Goal: Task Accomplishment & Management: Use online tool/utility

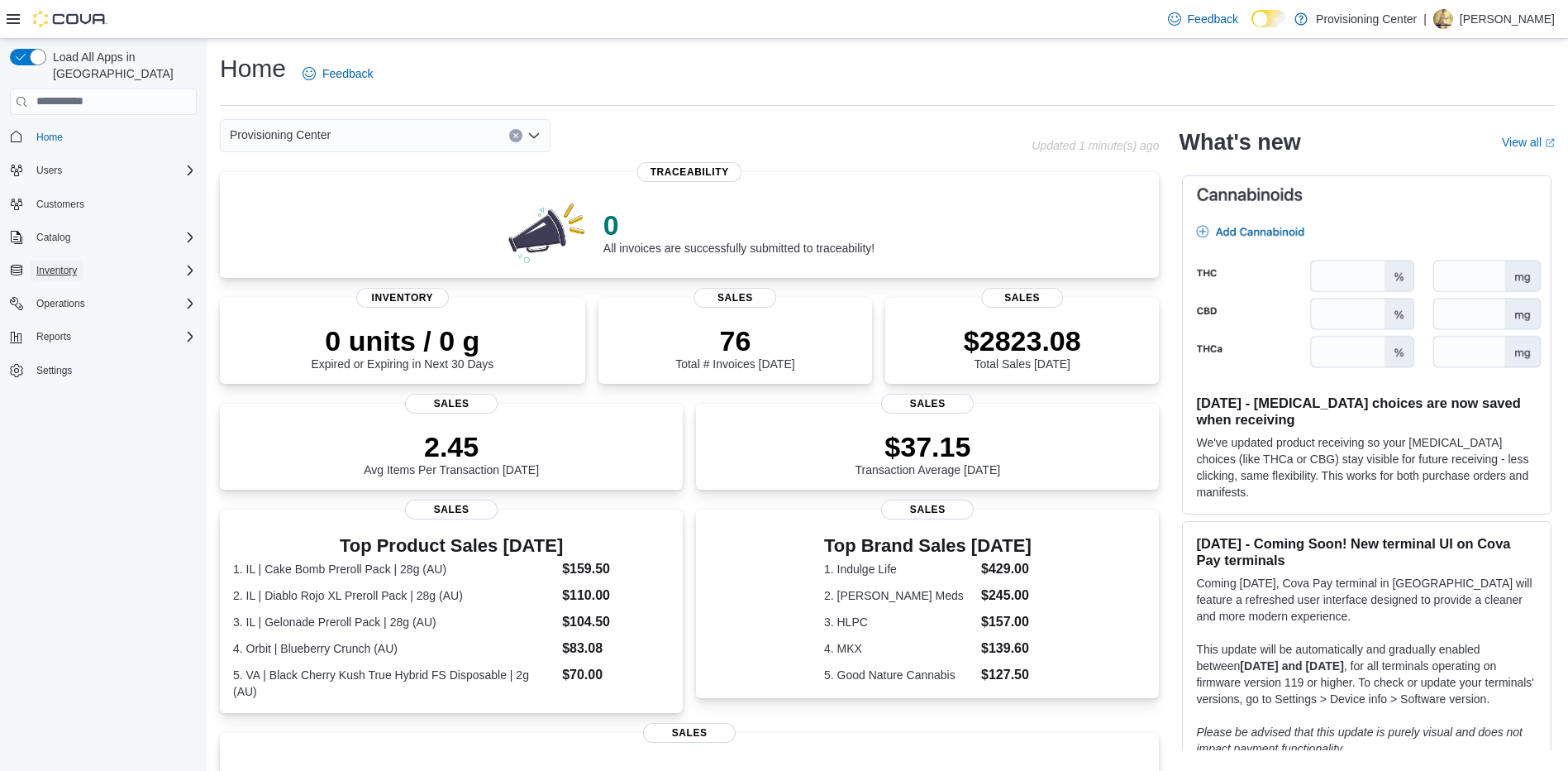
drag, startPoint x: 89, startPoint y: 256, endPoint x: 57, endPoint y: 250, distance: 32.6
click at [57, 264] on span "Inventory" at bounding box center [56, 270] width 41 height 13
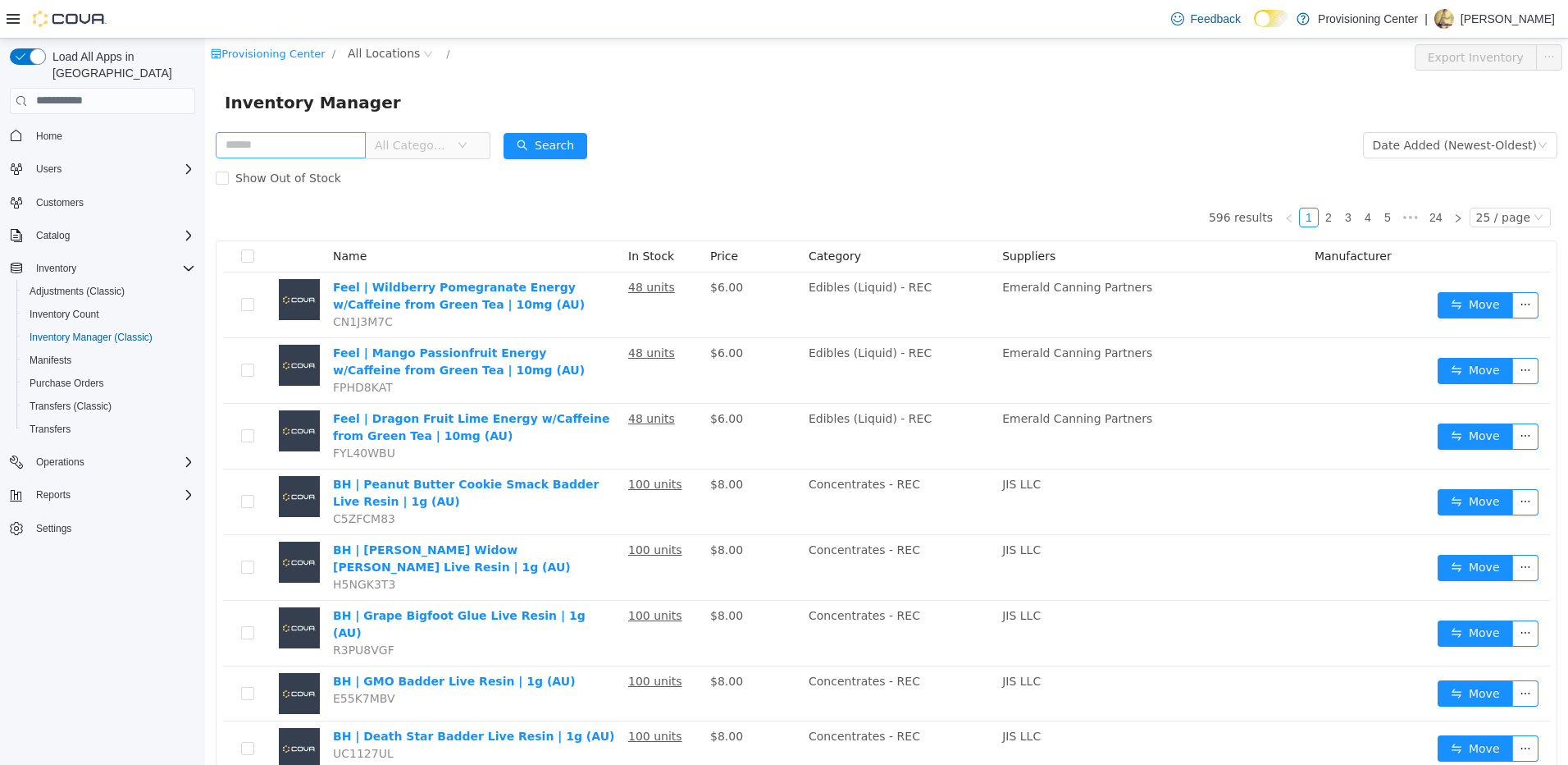
click at [304, 148] on input "text" at bounding box center [290, 144] width 150 height 26
type input "**"
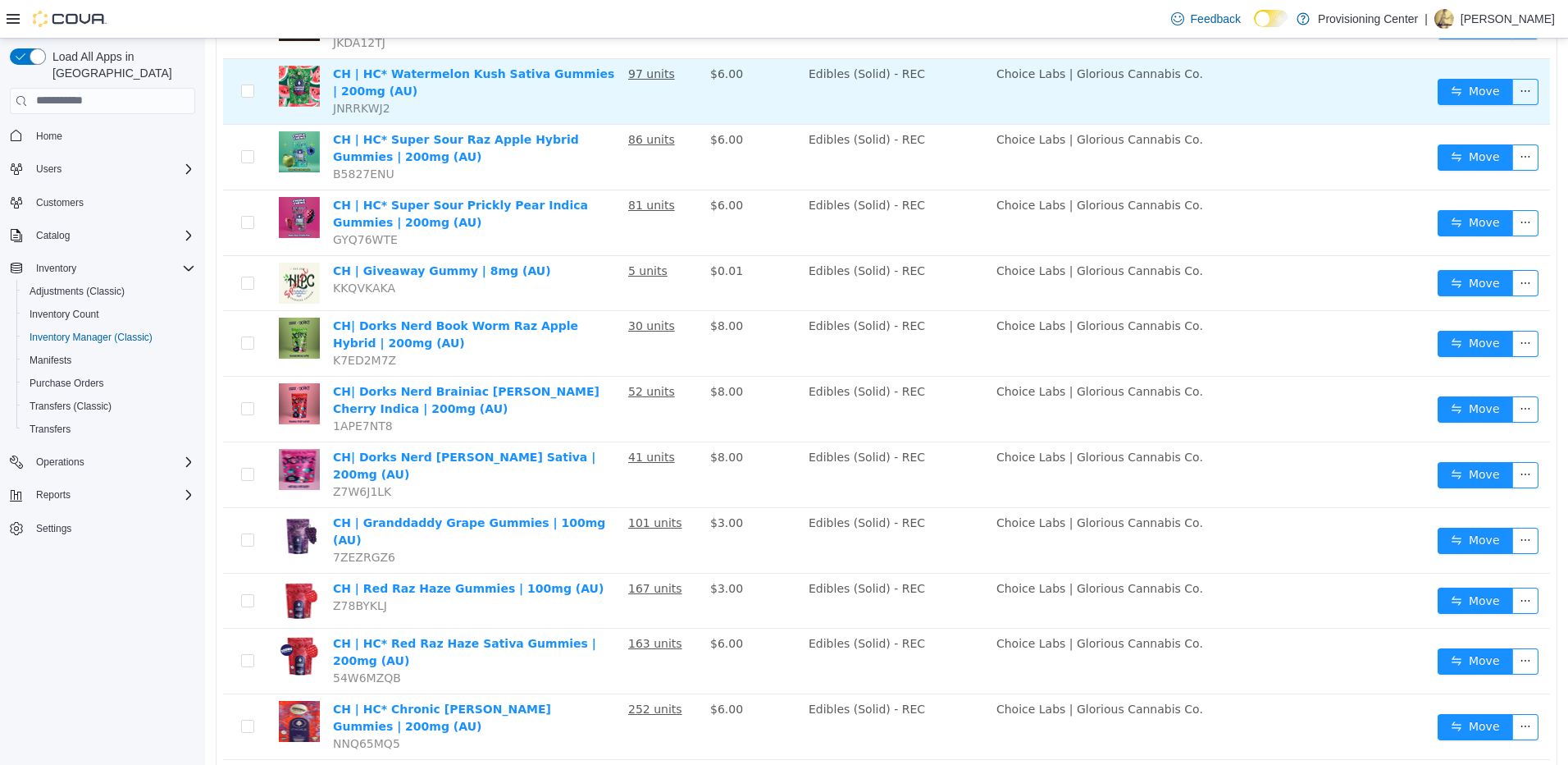
scroll to position [574, 0]
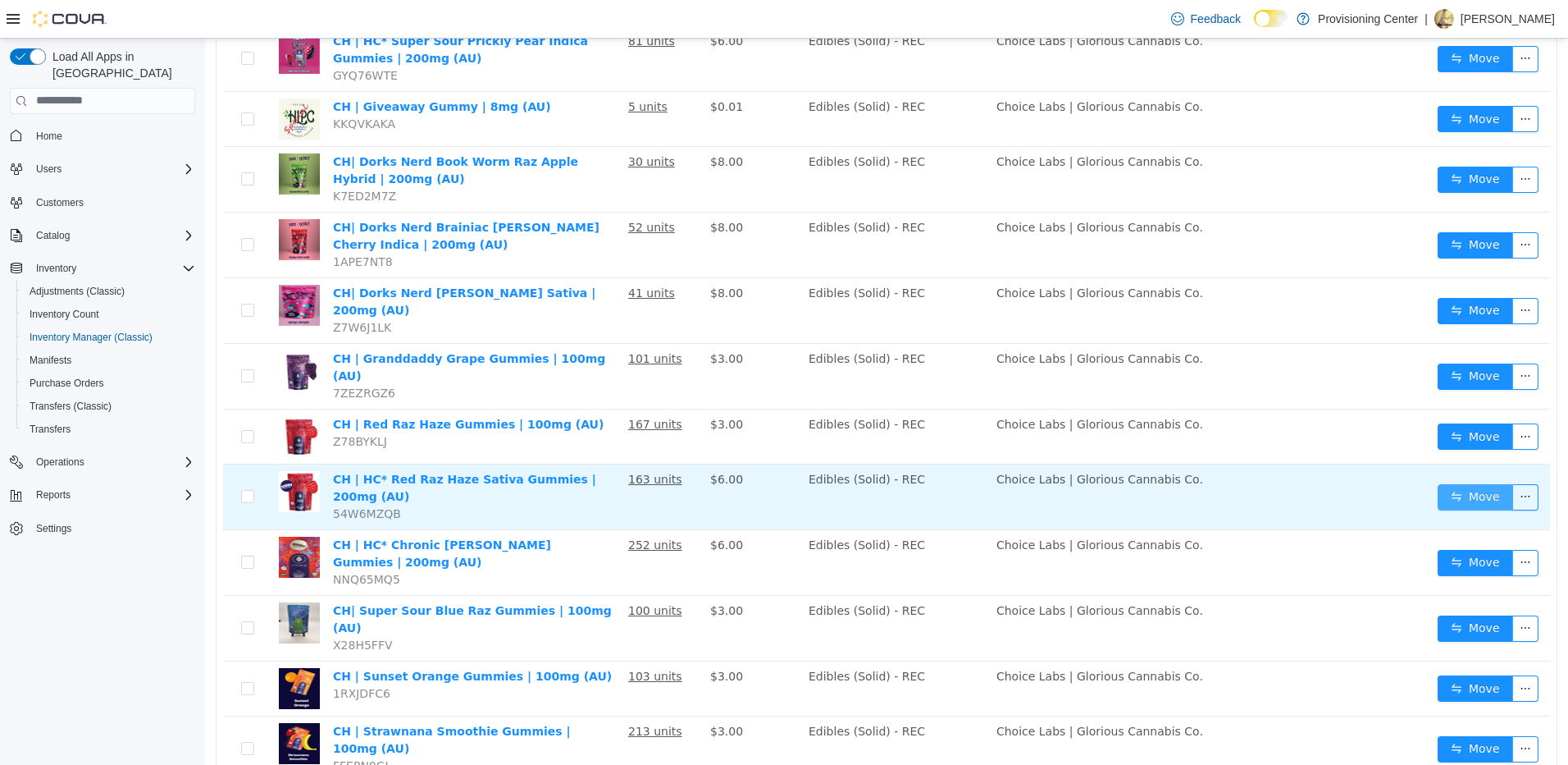
click at [1444, 484] on button "Move" at bounding box center [1475, 497] width 76 height 26
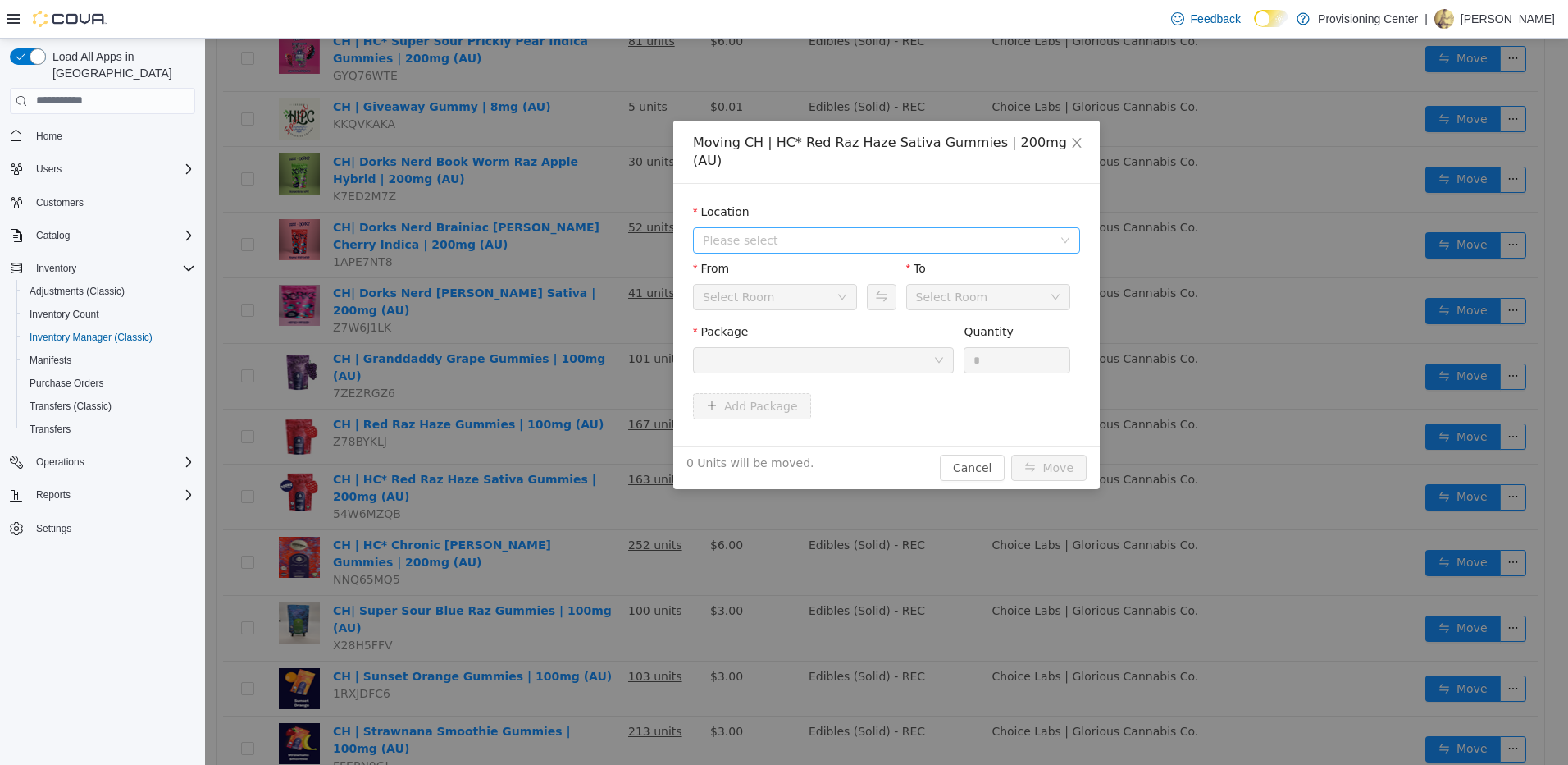
click at [774, 231] on span "Please select" at bounding box center [877, 239] width 349 height 16
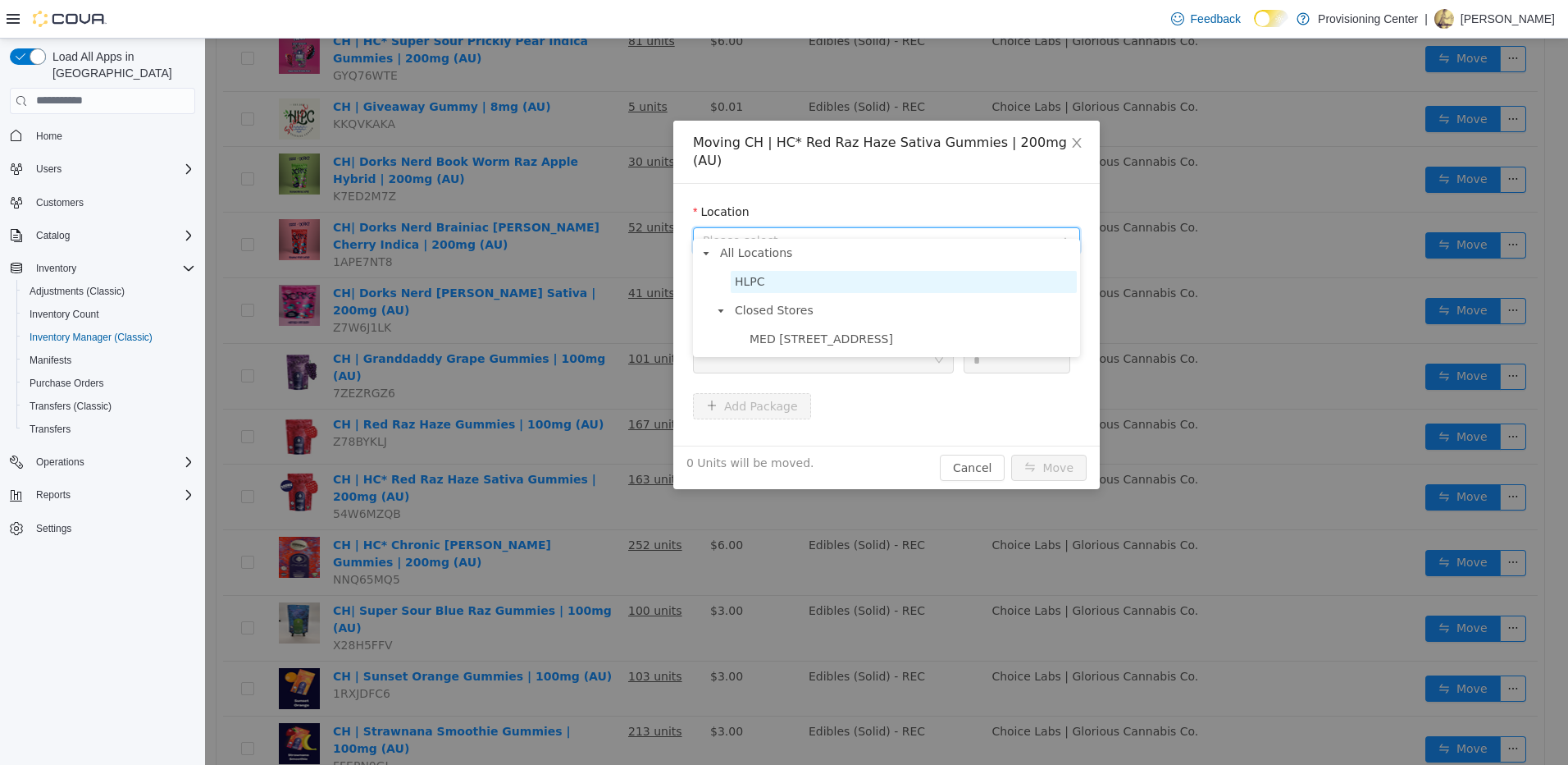
click at [800, 290] on span "HLPC" at bounding box center [903, 280] width 346 height 22
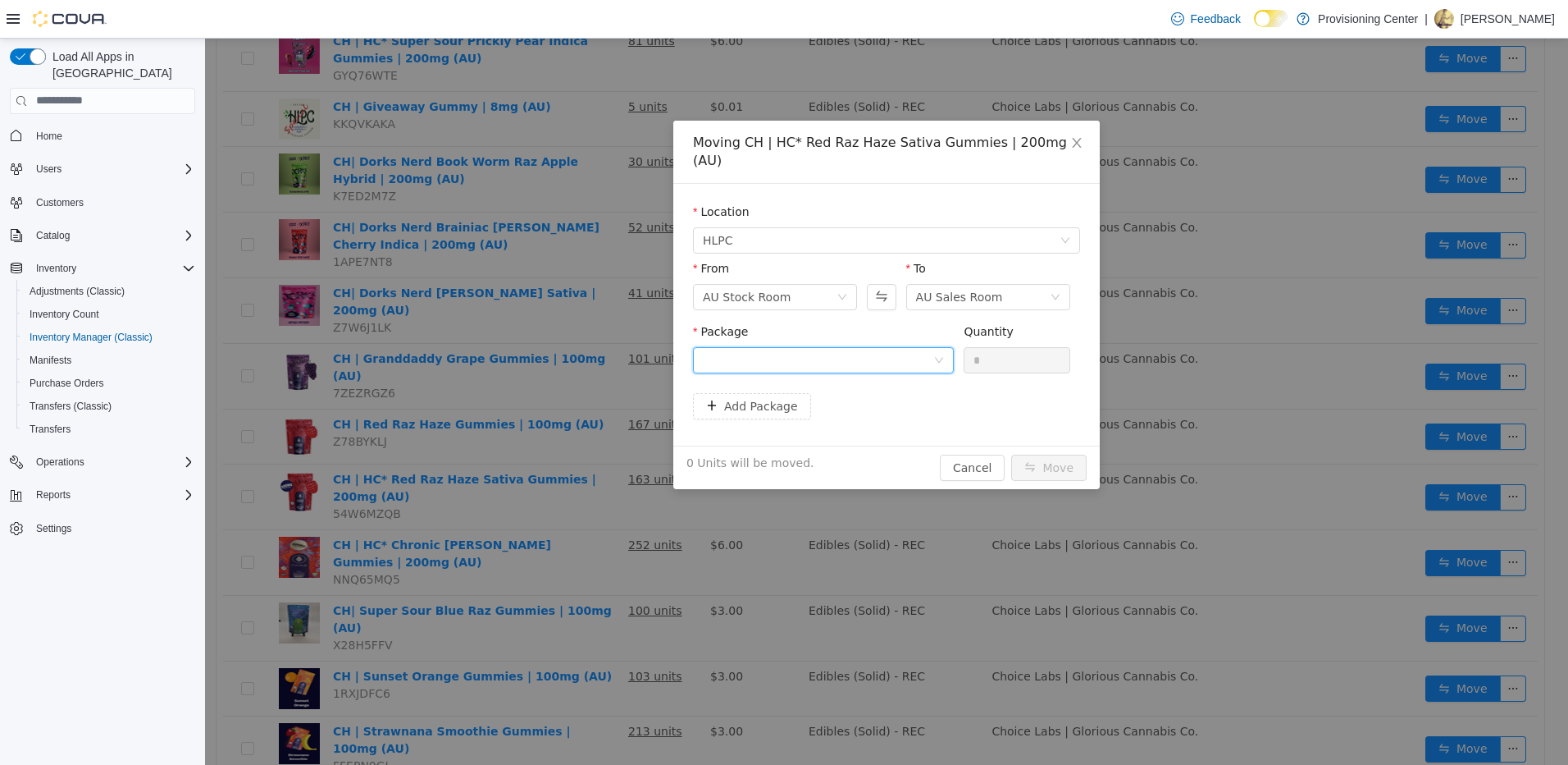
click at [781, 347] on div at bounding box center [818, 359] width 230 height 25
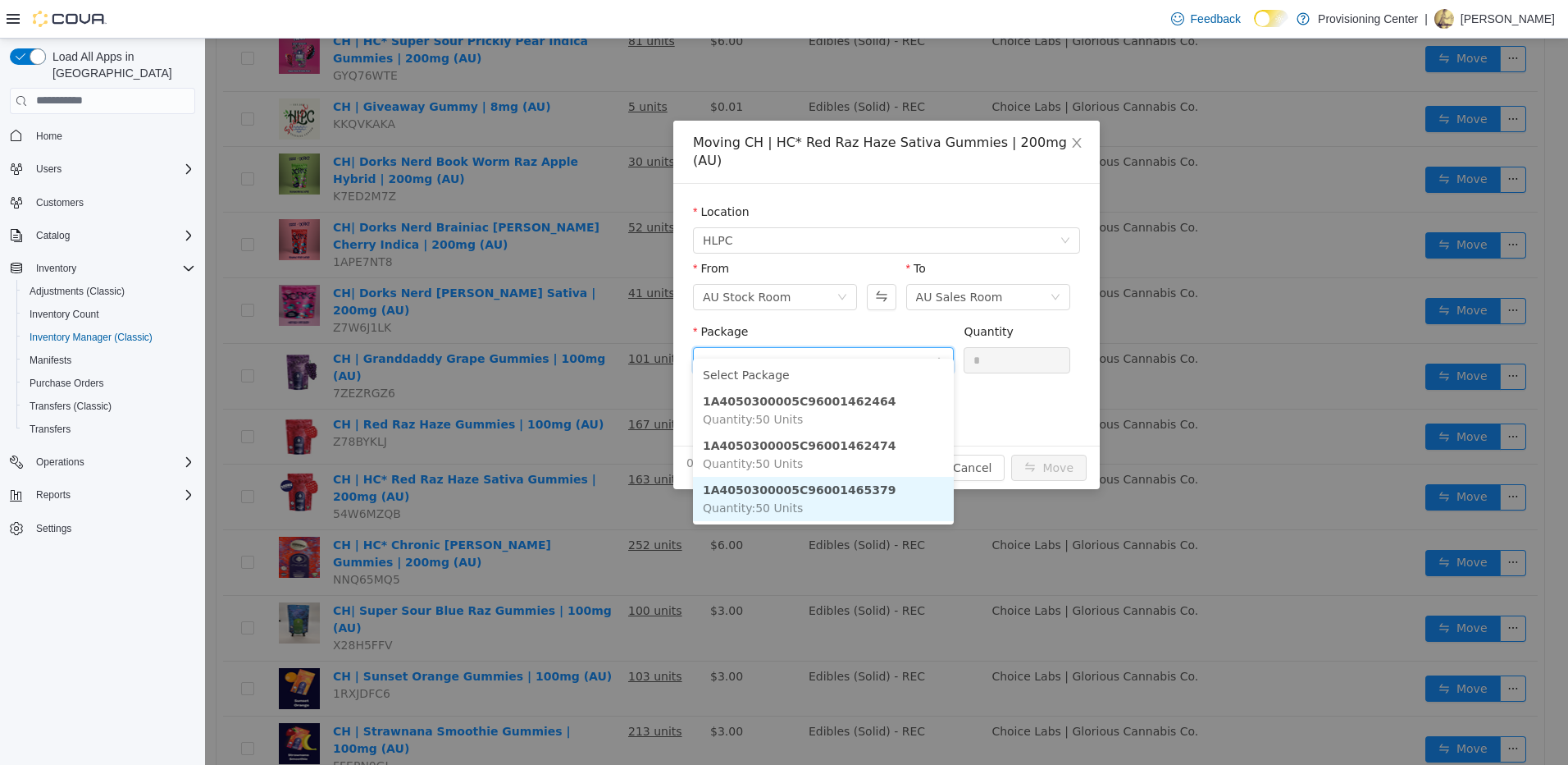
click at [858, 491] on li "1A4050300005C96001465379 Quantity : 50 Units" at bounding box center [823, 498] width 261 height 44
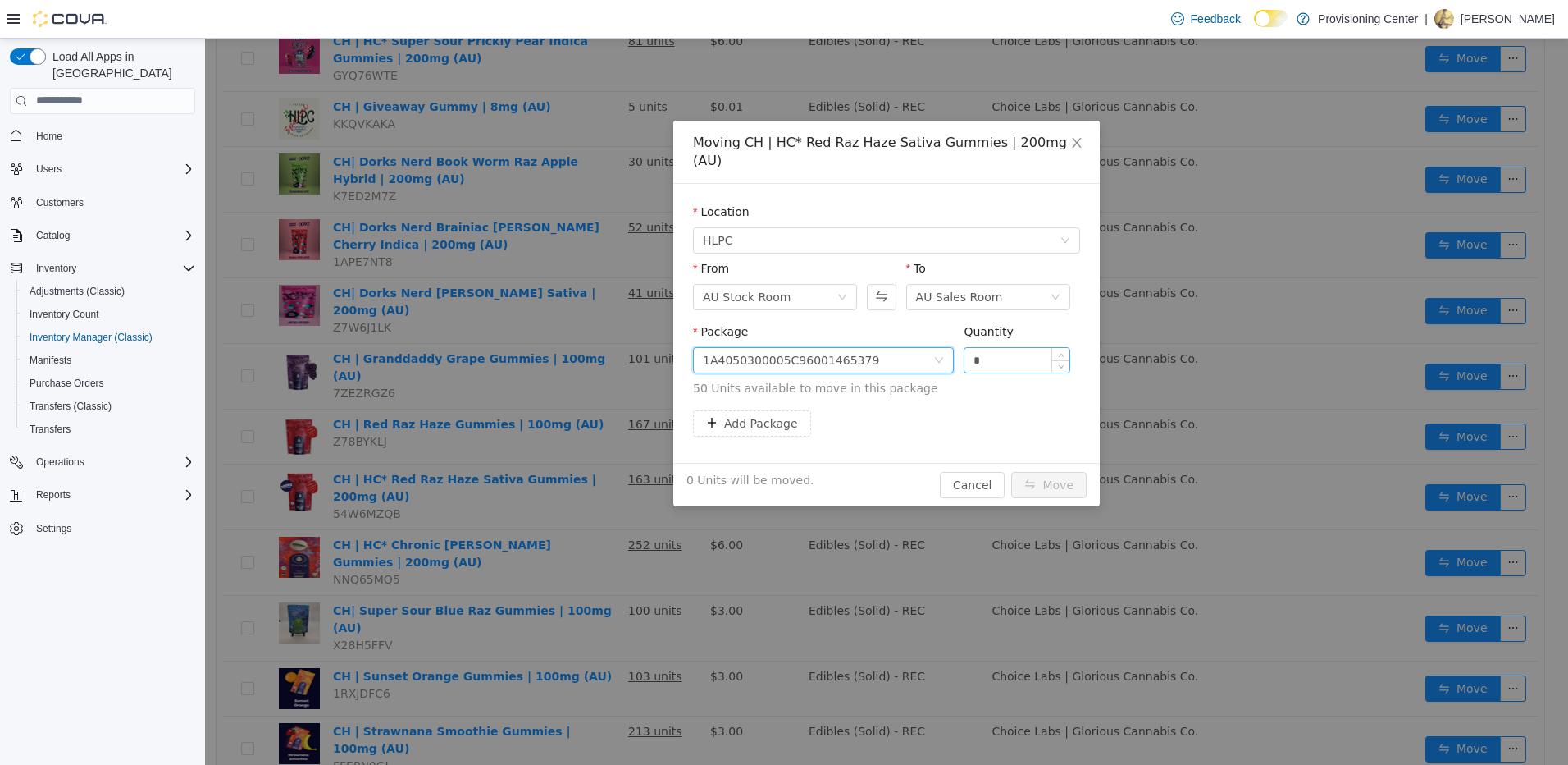
click at [1003, 347] on input "*" at bounding box center [1017, 359] width 105 height 25
type input "**"
click at [1011, 471] on button "Move" at bounding box center [1049, 484] width 76 height 26
